Goal: Use online tool/utility: Utilize a website feature to perform a specific function

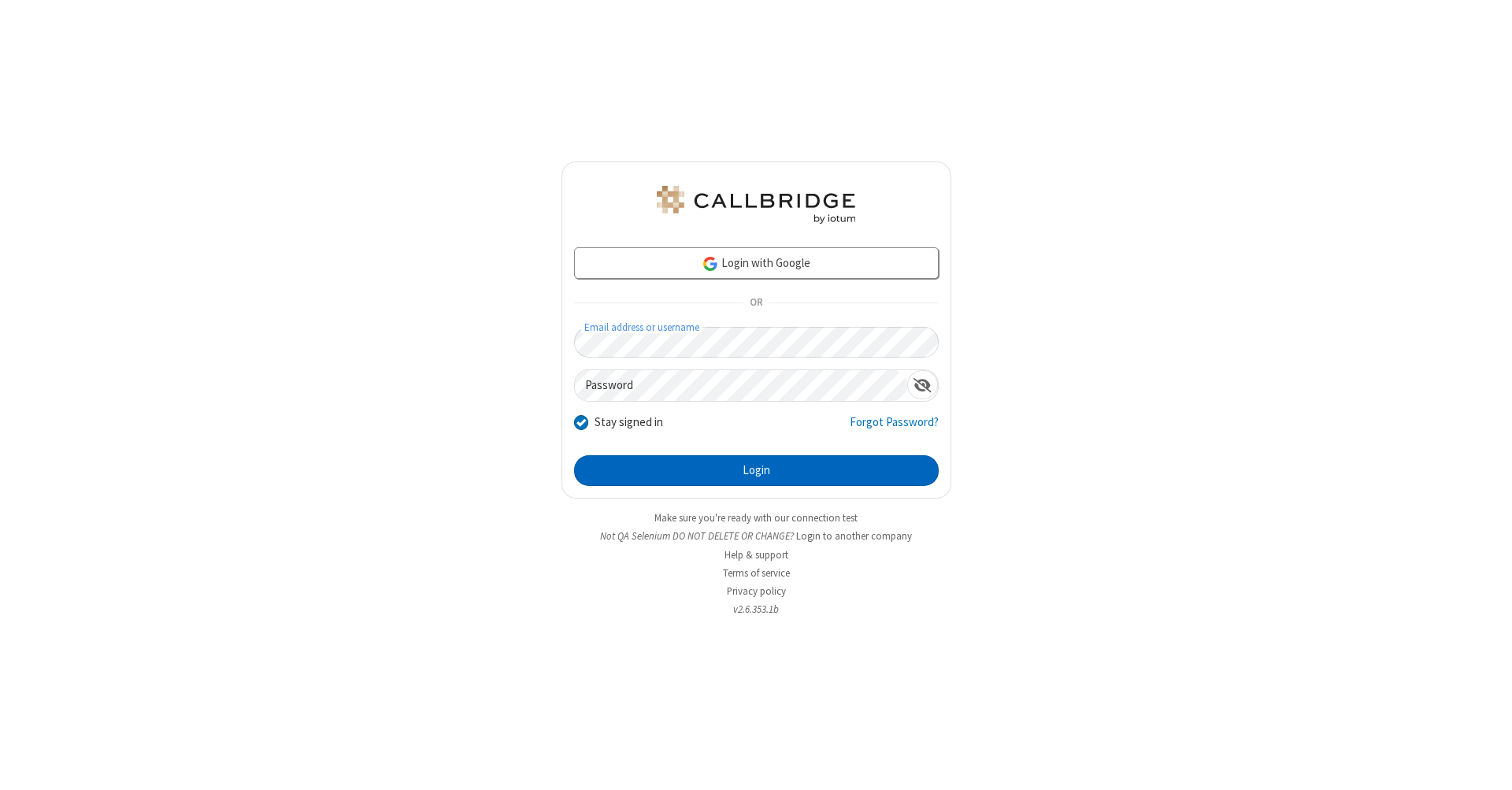
click at [756, 470] on button "Login" at bounding box center [756, 470] width 364 height 32
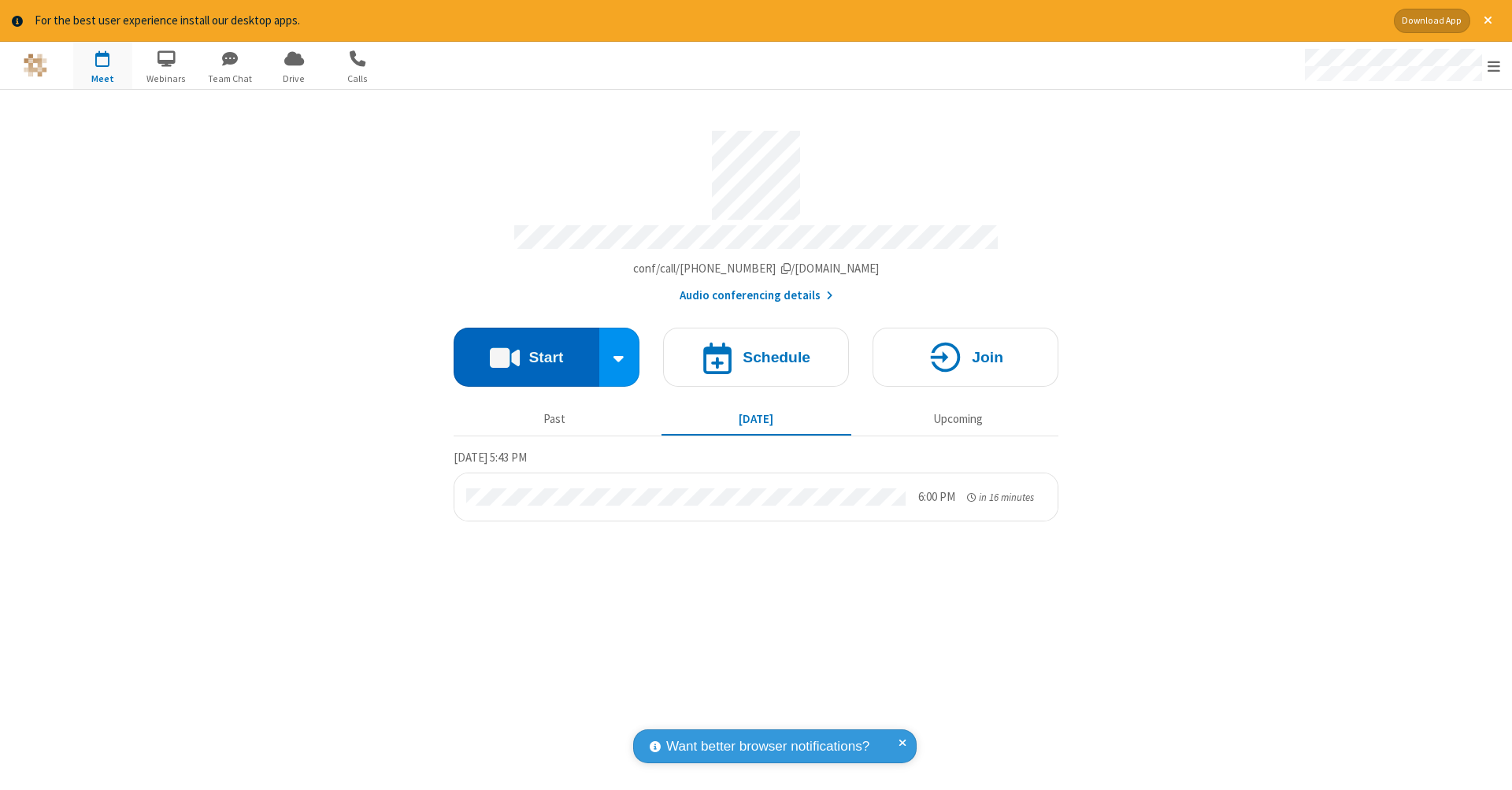
click at [526, 349] on button "Start" at bounding box center [526, 357] width 146 height 59
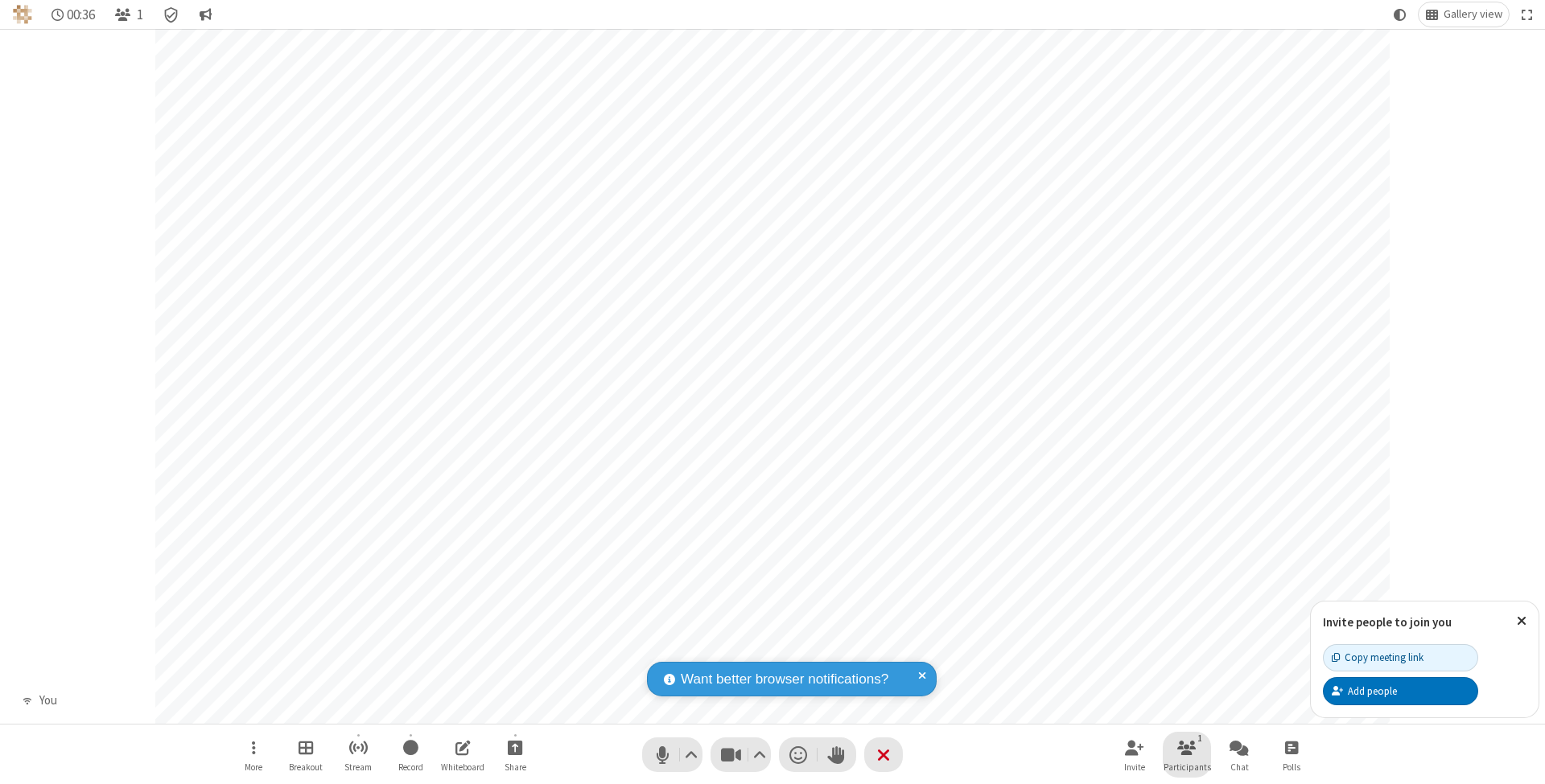
click at [1187, 767] on span "Participants" at bounding box center [1187, 767] width 47 height 10
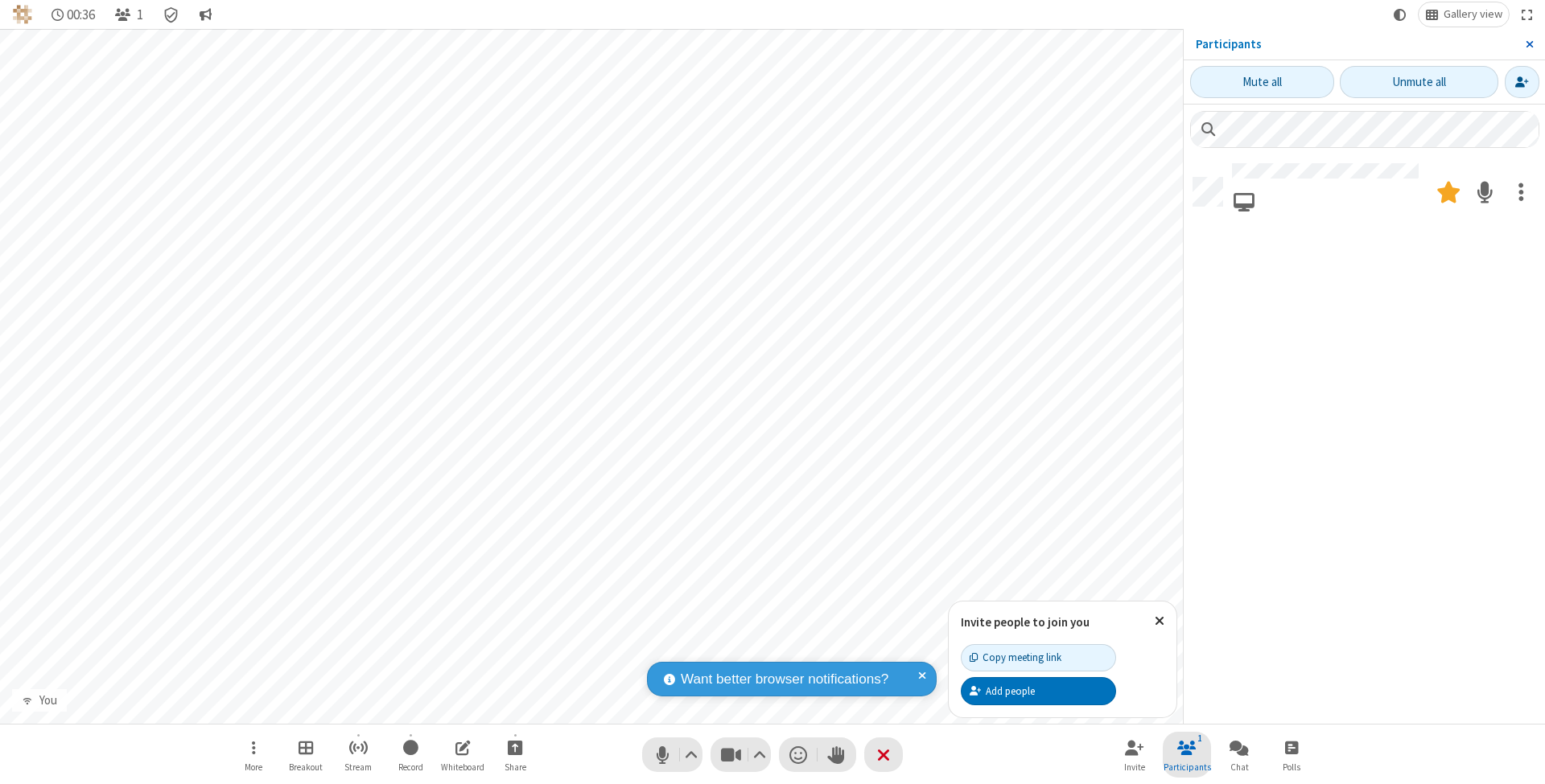
click at [1528, 43] on span "Close sidebar" at bounding box center [1529, 45] width 8 height 13
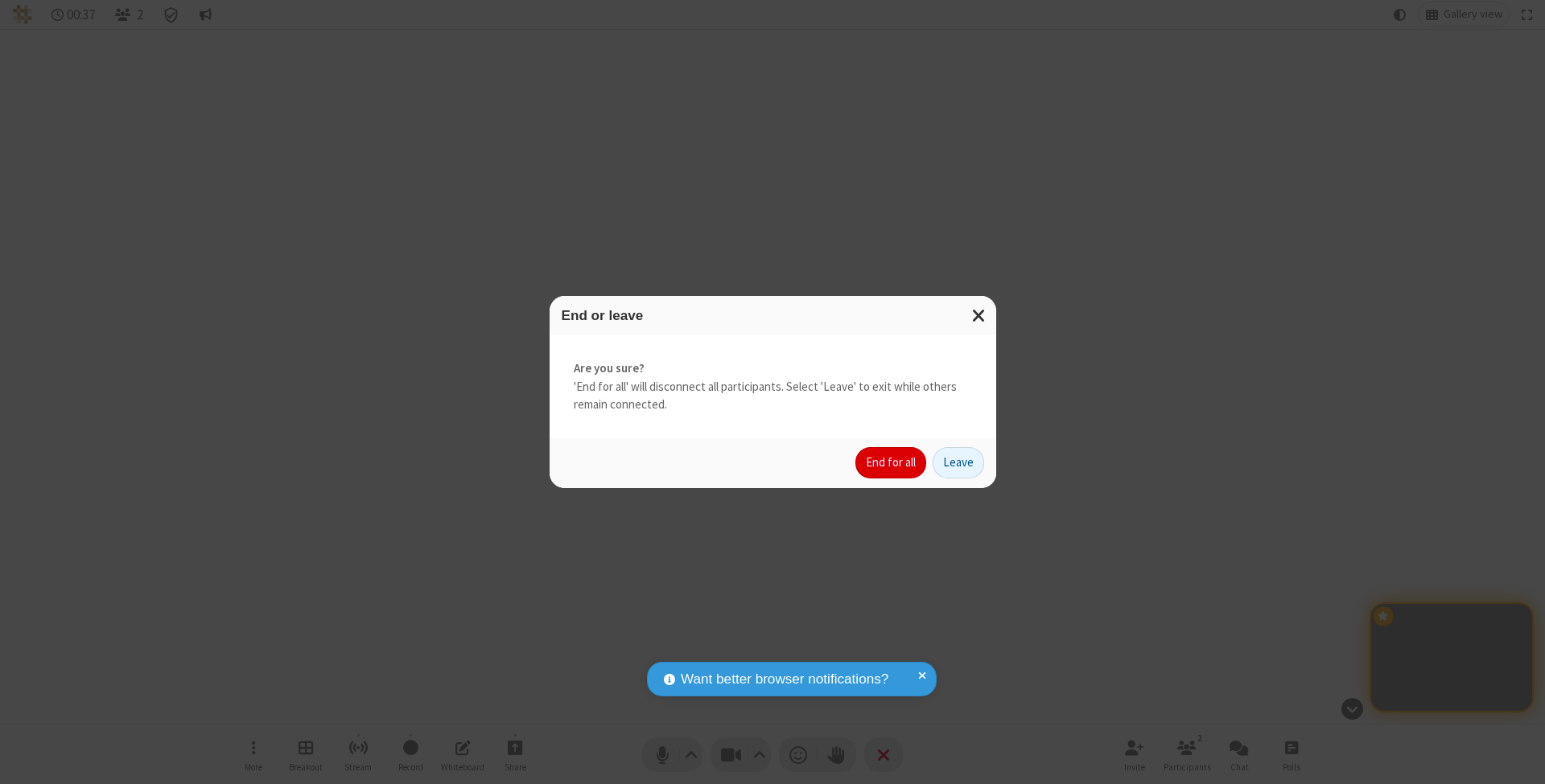
click at [892, 462] on button "End for all" at bounding box center [890, 463] width 70 height 32
